Goal: Task Accomplishment & Management: Use online tool/utility

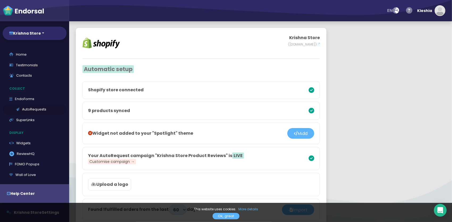
click at [26, 110] on link "AutoRequests" at bounding box center [35, 109] width 64 height 11
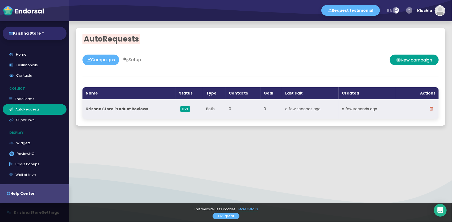
click at [135, 110] on strong "Krishna Store Product Reviews" at bounding box center [117, 108] width 62 height 5
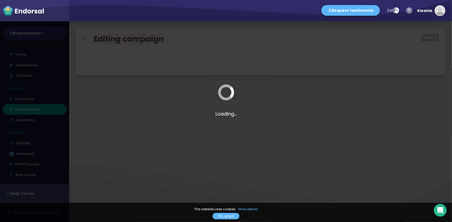
select select "$lt"
select select "$gt"
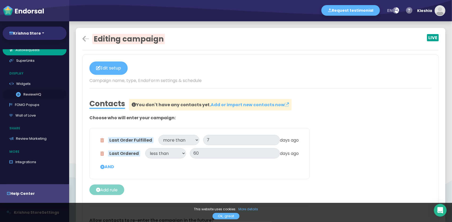
scroll to position [60, 0]
click at [30, 140] on link "Review Marketing" at bounding box center [35, 138] width 64 height 11
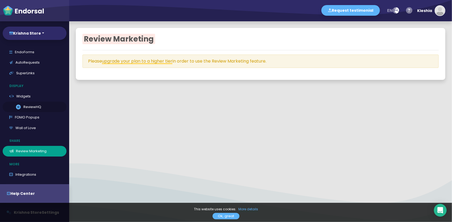
scroll to position [45, 0]
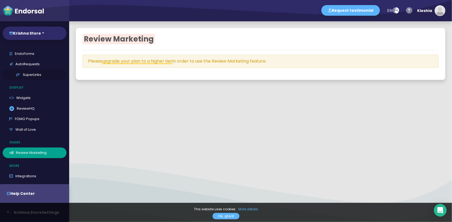
click at [24, 76] on link "SuperLinks" at bounding box center [35, 74] width 64 height 11
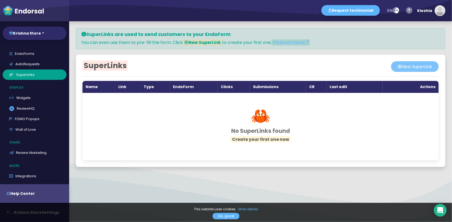
click at [391, 68] on button "New SuperLink" at bounding box center [415, 66] width 48 height 11
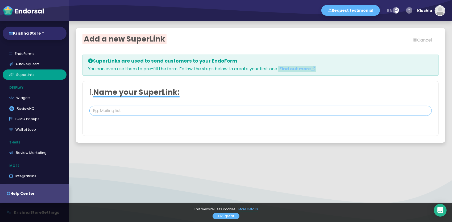
click at [160, 106] on input "text" at bounding box center [260, 111] width 342 height 10
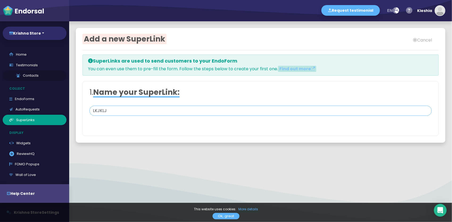
type input "LKJKLJ"
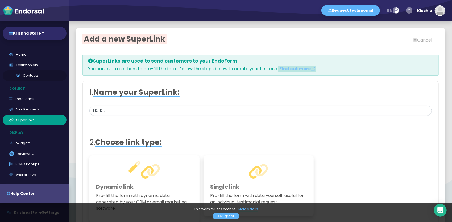
click at [24, 76] on link "Contacts" at bounding box center [35, 75] width 64 height 11
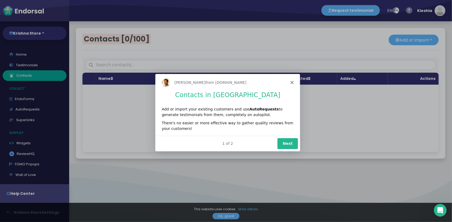
drag, startPoint x: 409, startPoint y: 38, endPoint x: 311, endPoint y: 75, distance: 105.1
click at [311, 75] on div "Product tour overlay" at bounding box center [226, 111] width 452 height 222
click at [297, 81] on div "[PERSON_NAME] from [DOMAIN_NAME]" at bounding box center [227, 82] width 145 height 17
click at [289, 83] on div "[PERSON_NAME] from [DOMAIN_NAME]" at bounding box center [227, 82] width 145 height 17
click at [292, 82] on polygon "Close" at bounding box center [291, 82] width 3 height 3
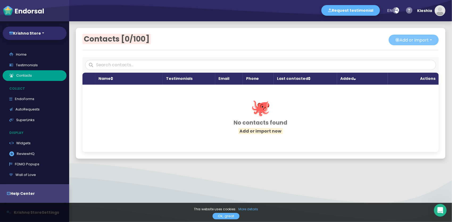
click at [430, 40] on button "Add or import" at bounding box center [413, 40] width 50 height 11
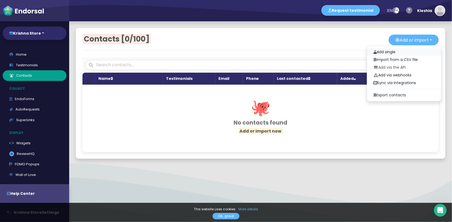
click at [380, 52] on link "Add single" at bounding box center [404, 52] width 74 height 8
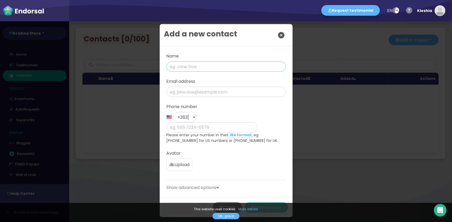
click at [199, 71] on input "text" at bounding box center [225, 66] width 119 height 10
click at [198, 69] on input "text" at bounding box center [225, 66] width 119 height 10
type input "[PERSON_NAME]"
type input "[EMAIL_ADDRESS][DOMAIN_NAME]"
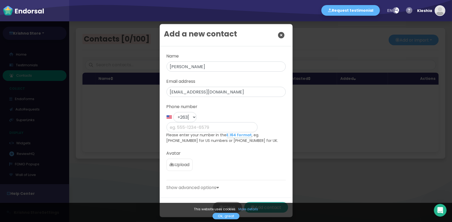
click at [265, 202] on button "Add contact" at bounding box center [266, 207] width 44 height 11
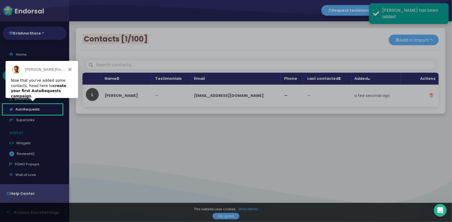
click at [70, 67] on icon "Close" at bounding box center [69, 68] width 3 height 3
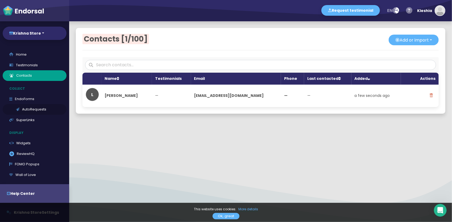
click at [28, 109] on link "AutoRequests" at bounding box center [35, 109] width 64 height 11
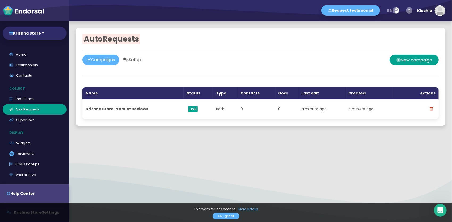
click at [141, 57] on link "Setup" at bounding box center [132, 59] width 26 height 11
select select "90"
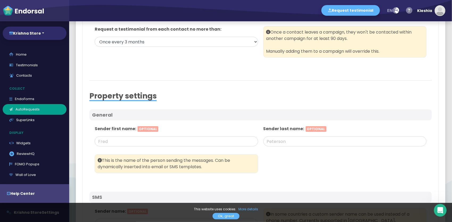
scroll to position [130, 0]
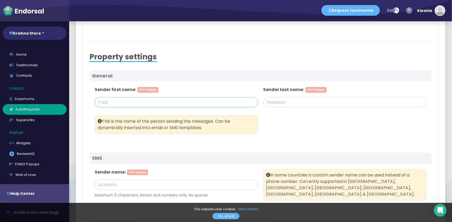
click at [141, 100] on input "text" at bounding box center [176, 102] width 163 height 10
click at [232, 142] on div "This is the name of the person sending the messages. Can be dynamically inserte…" at bounding box center [176, 127] width 169 height 31
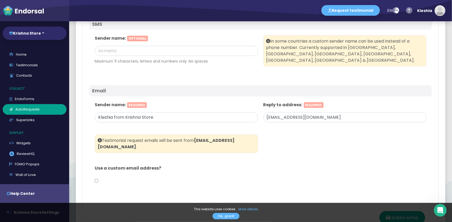
scroll to position [263, 0]
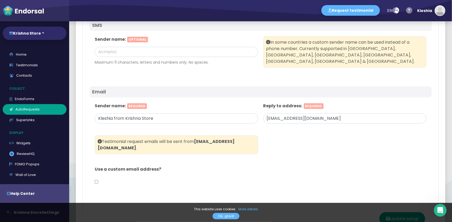
click at [95, 177] on input "checkbox" at bounding box center [96, 182] width 3 height 10
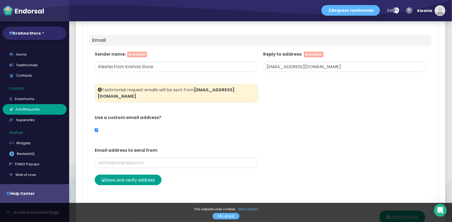
click at [97, 125] on input "checkbox" at bounding box center [96, 130] width 3 height 10
checkbox input "false"
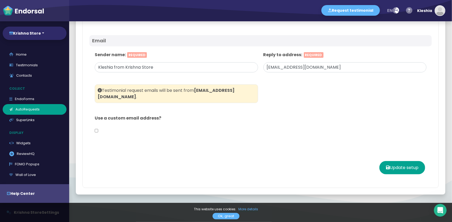
click at [284, 213] on div "This website uses cookies. More details Ok, great" at bounding box center [226, 212] width 452 height 19
click at [27, 120] on link "SuperLinks" at bounding box center [35, 120] width 64 height 11
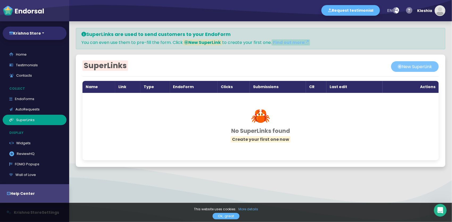
click at [401, 68] on button "New SuperLink" at bounding box center [415, 66] width 48 height 11
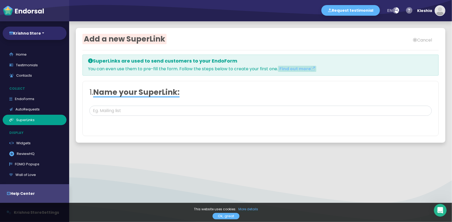
click at [178, 97] on div "1. Name your SuperLink: 2. Choose link type: Dynamic link Pre-fill the form wit…" at bounding box center [260, 108] width 356 height 55
click at [134, 106] on input "text" at bounding box center [260, 111] width 342 height 10
type input "OKOK"
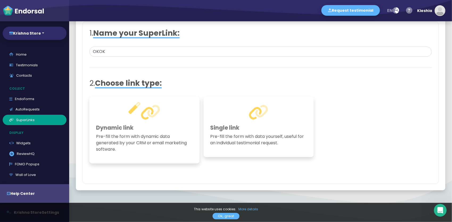
scroll to position [60, 0]
click at [147, 131] on div "Dynamic link Pre-fill the form with dynamic data generated by your CRM or email…" at bounding box center [144, 128] width 110 height 67
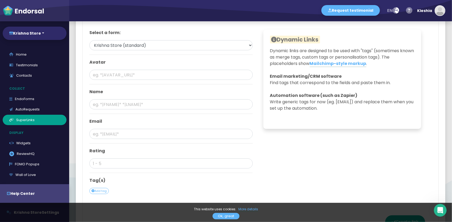
scroll to position [251, 0]
click at [184, 46] on select "Krishna Store (standard) Krishna Store Product Reviews (products)" at bounding box center [170, 45] width 163 height 10
select select "1: 68ee70fd6a6c4a39ee149c49"
click at [89, 40] on select "Krishna Store (standard) Krishna Store Product Reviews (products)" at bounding box center [170, 45] width 163 height 10
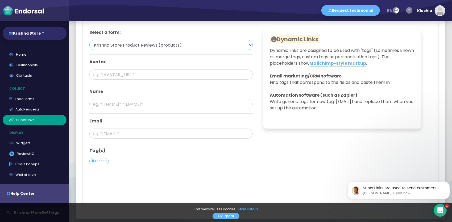
scroll to position [280, 0]
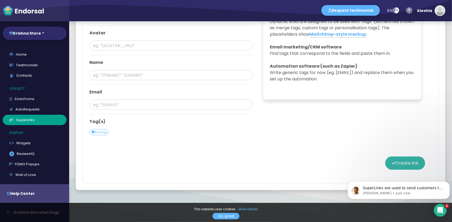
click at [407, 160] on button "Create link" at bounding box center [405, 162] width 40 height 13
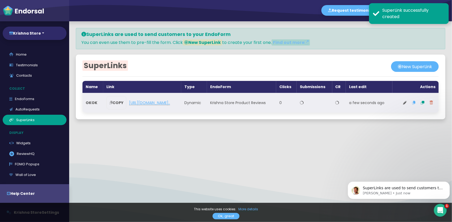
click at [166, 105] on link "[URL][DOMAIN_NAME].." at bounding box center [149, 102] width 41 height 5
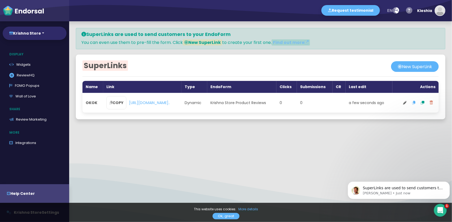
scroll to position [79, 0]
